Goal: Task Accomplishment & Management: Use online tool/utility

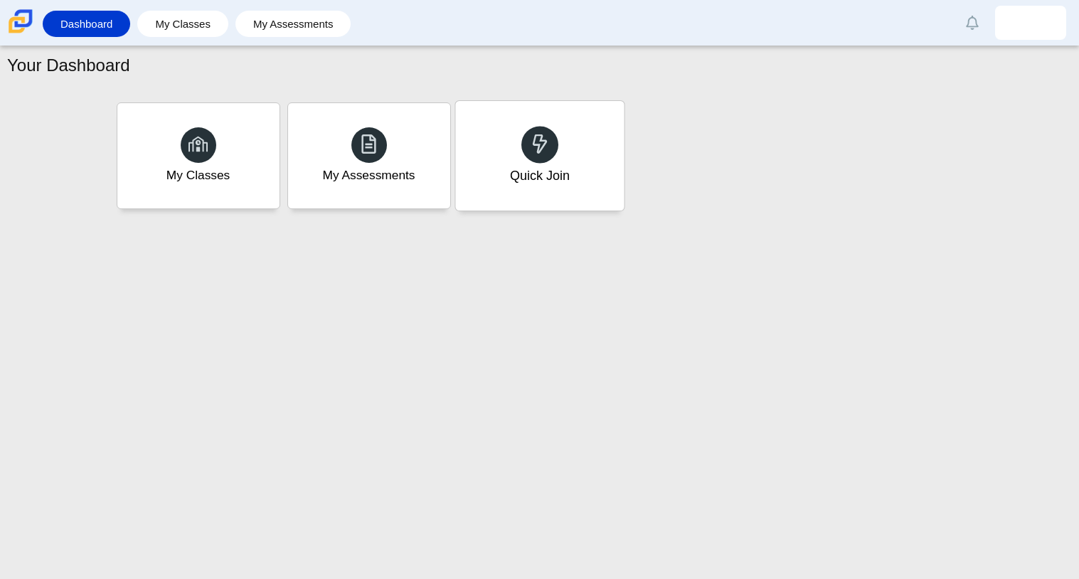
click at [525, 123] on div "Quick Join" at bounding box center [539, 156] width 169 height 110
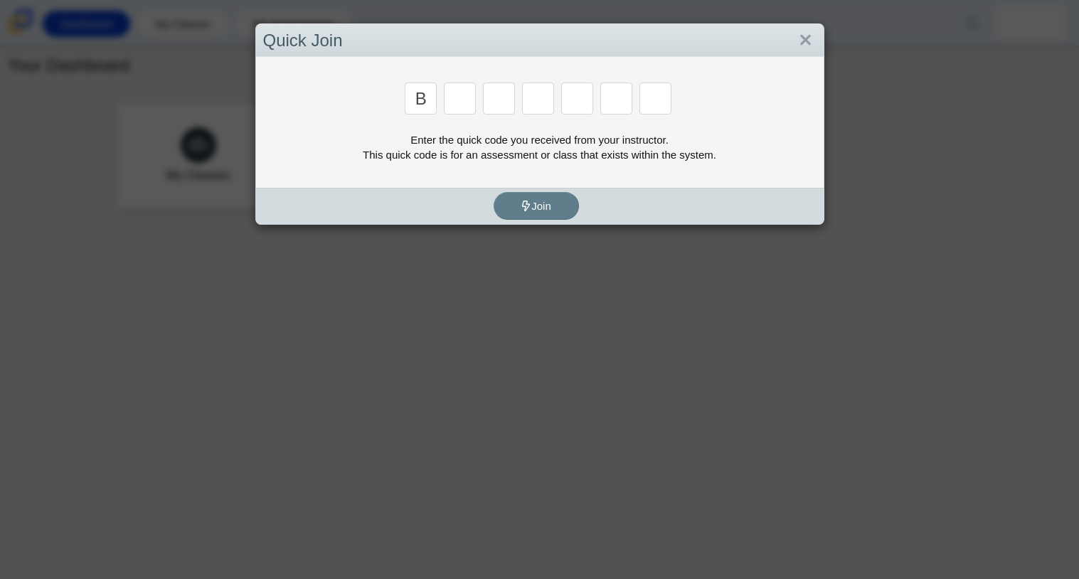
type input "b"
type input "m"
type input "3"
type input "5"
type input "3"
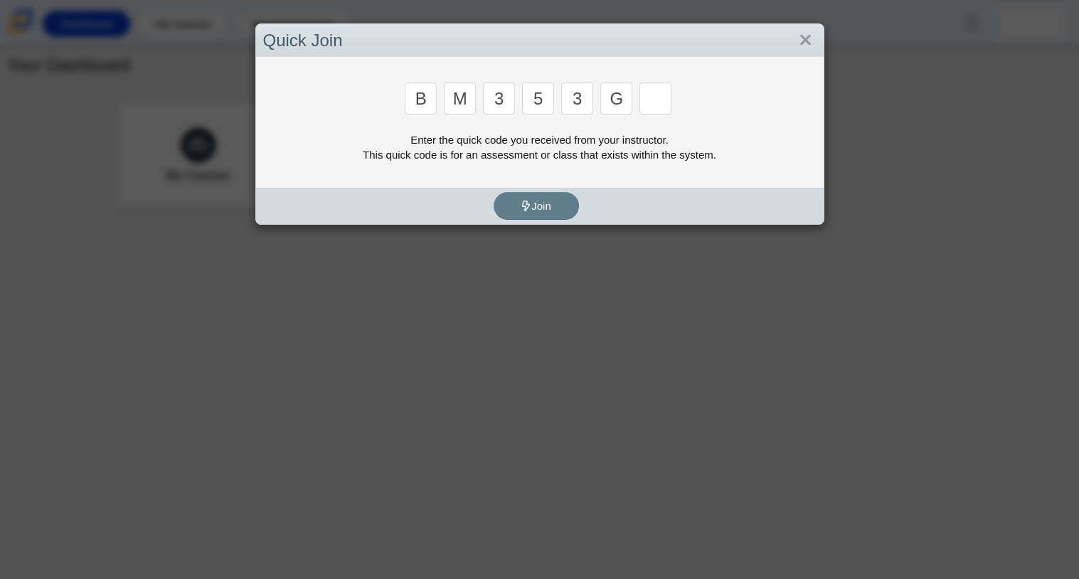
type input "g"
type input "b"
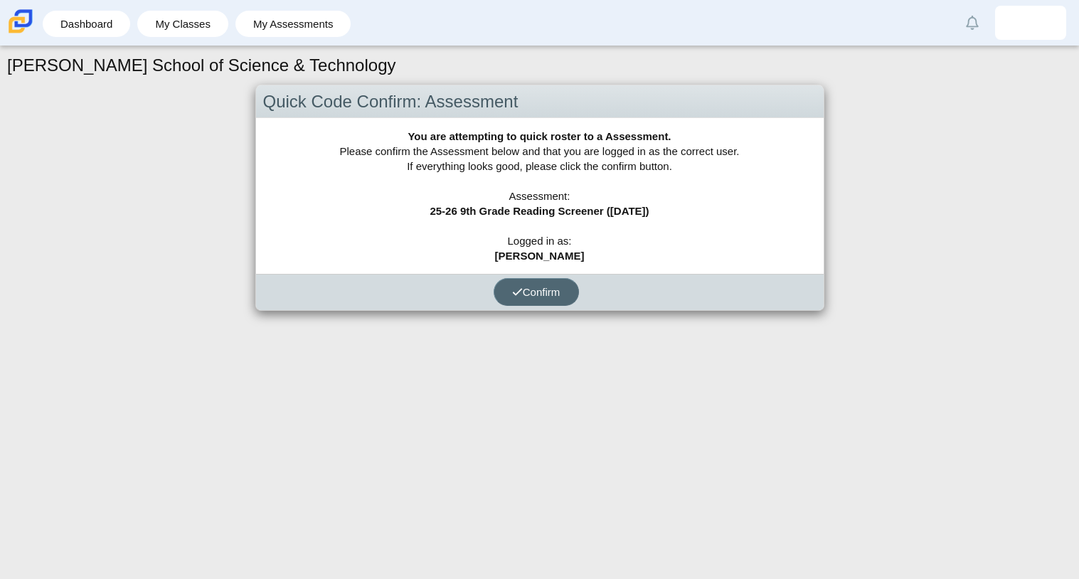
click at [558, 289] on span "Confirm" at bounding box center [536, 292] width 48 height 12
